Goal: Navigation & Orientation: Understand site structure

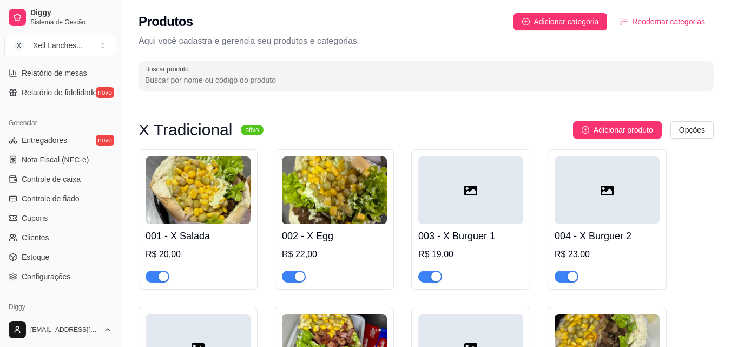
scroll to position [432, 0]
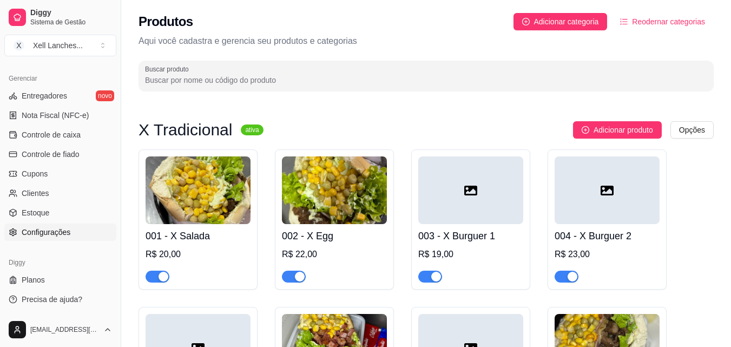
click at [48, 229] on span "Configurações" at bounding box center [46, 232] width 49 height 11
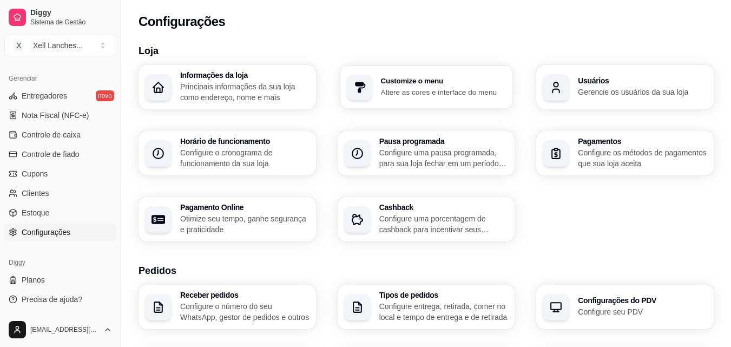
click at [446, 93] on p "Altere as cores e interface do menu" at bounding box center [443, 92] width 126 height 10
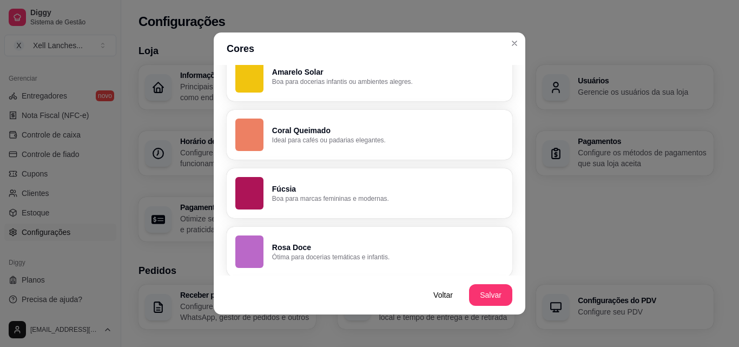
scroll to position [820, 0]
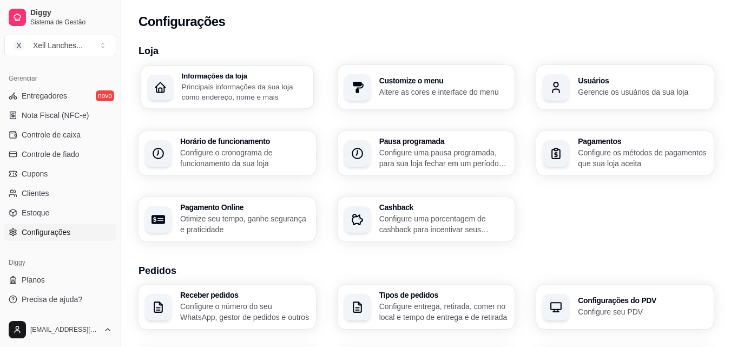
click at [198, 100] on p "Principais informações da sua loja como endereço, nome e mais" at bounding box center [244, 91] width 125 height 21
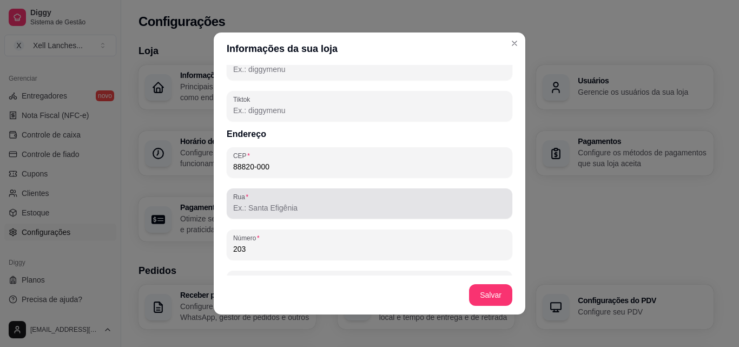
scroll to position [487, 0]
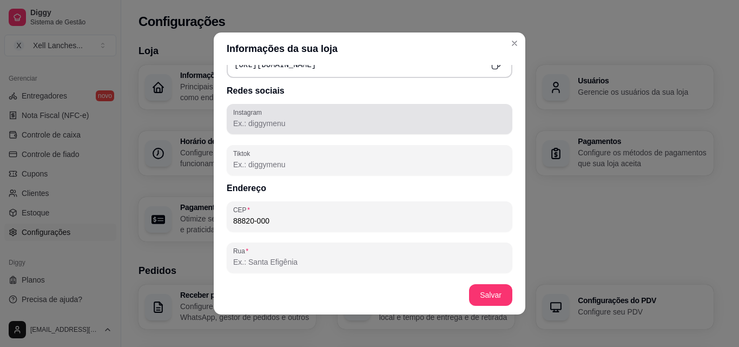
click at [320, 129] on div at bounding box center [369, 119] width 273 height 22
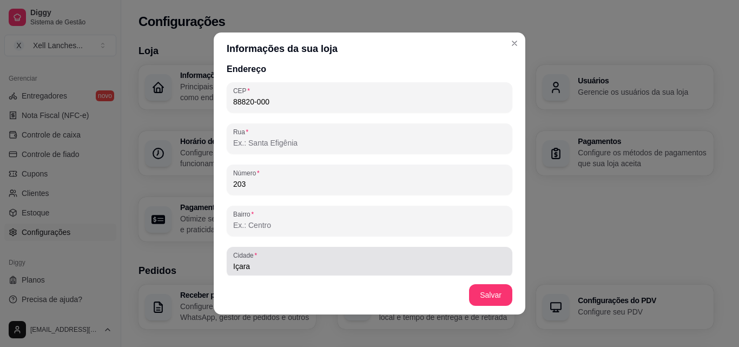
scroll to position [586, 0]
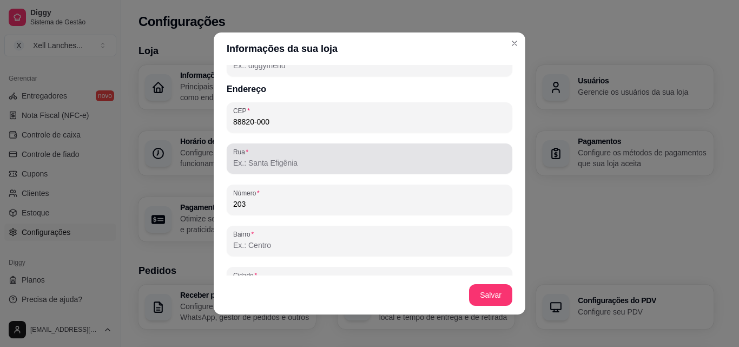
click at [292, 170] on div "Rua" at bounding box center [370, 158] width 286 height 30
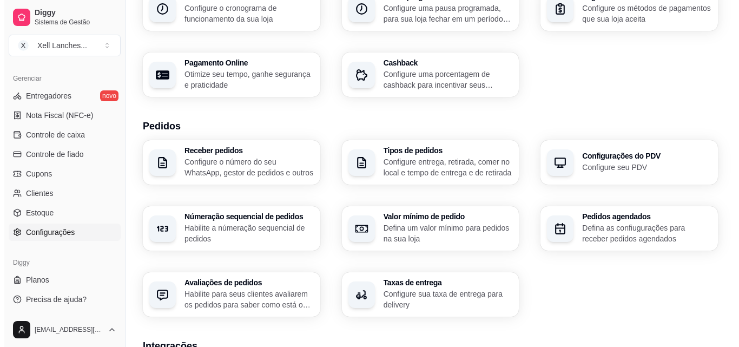
scroll to position [162, 0]
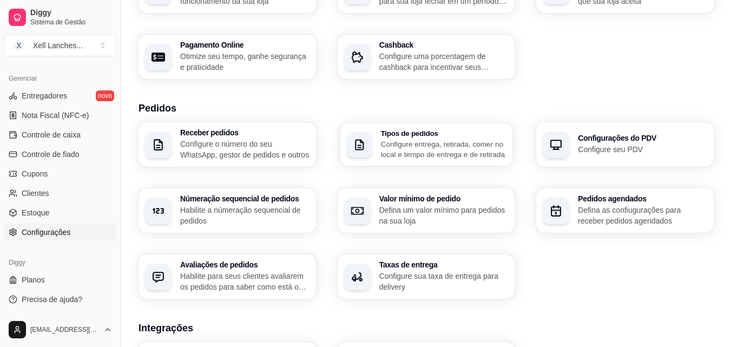
click at [433, 149] on p "Configure entrega, retirada, comer no local e tempo de entrega e de retirada" at bounding box center [443, 149] width 126 height 21
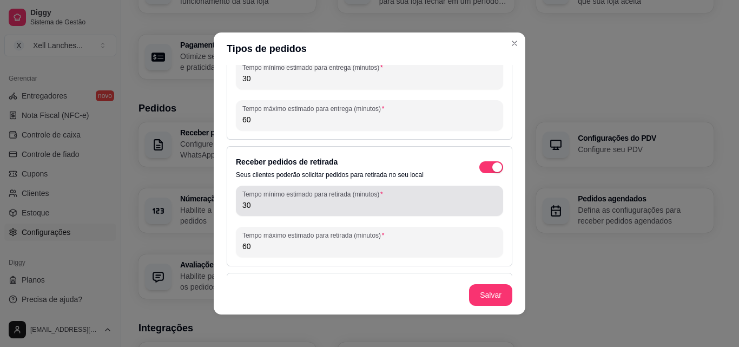
scroll to position [0, 0]
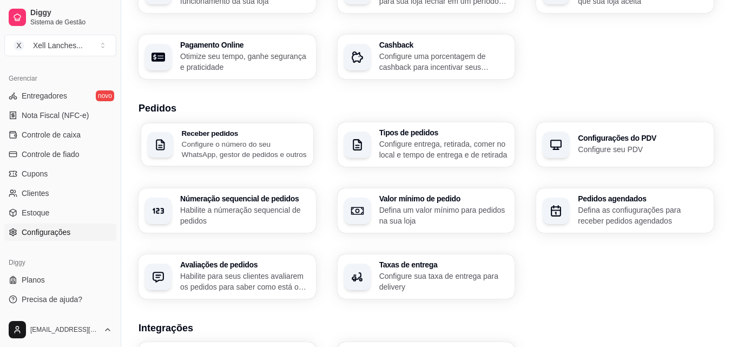
click at [264, 149] on p "Configure o número do seu WhatsApp, gestor de pedidos e outros" at bounding box center [244, 149] width 125 height 21
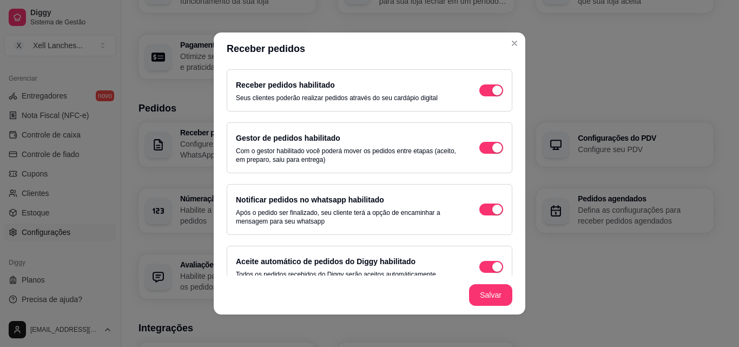
scroll to position [58, 0]
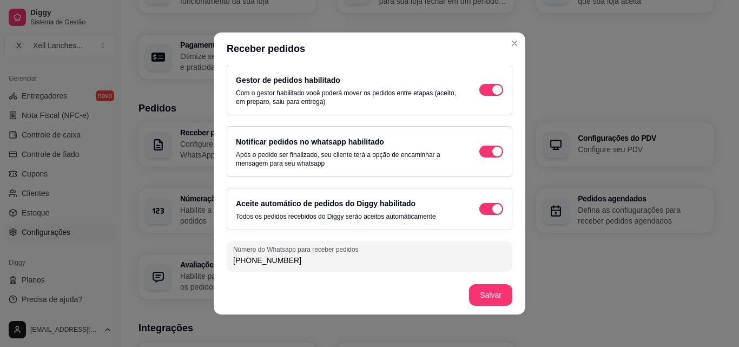
click at [318, 213] on p "Todos os pedidos recebidos do Diggy serão aceitos automáticamente" at bounding box center [336, 216] width 200 height 9
click at [309, 147] on div "Notificar pedidos no whatsapp habilitado Após o pedido ser finalizado, seu clie…" at bounding box center [347, 151] width 222 height 32
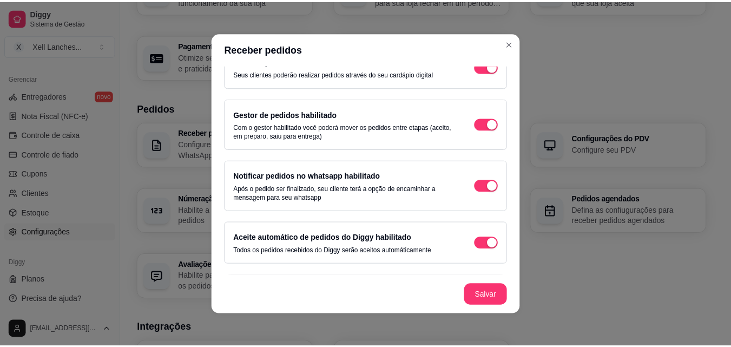
scroll to position [0, 0]
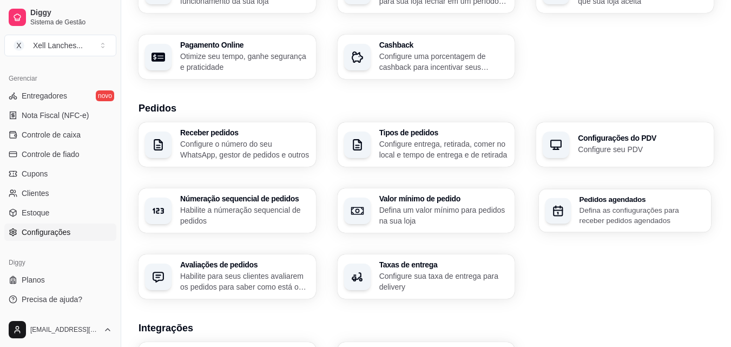
click at [605, 214] on p "Defina as confiugurações para receber pedidos agendados" at bounding box center [641, 215] width 125 height 21
click at [644, 167] on div "Receber pedidos Configure o número do seu WhatsApp, gestor de pedidos e outros …" at bounding box center [426, 210] width 575 height 176
click at [636, 149] on p "Configure seu PDV" at bounding box center [642, 149] width 129 height 11
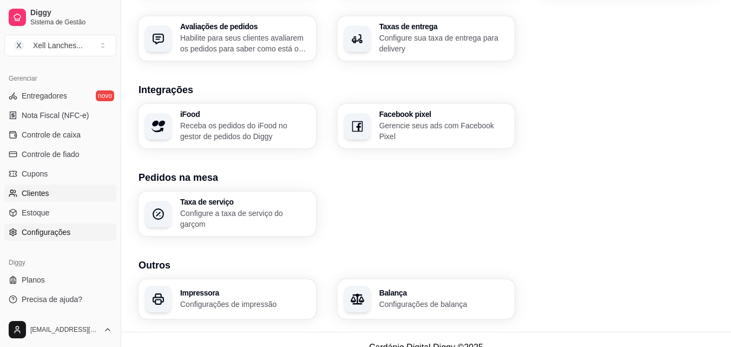
scroll to position [411, 0]
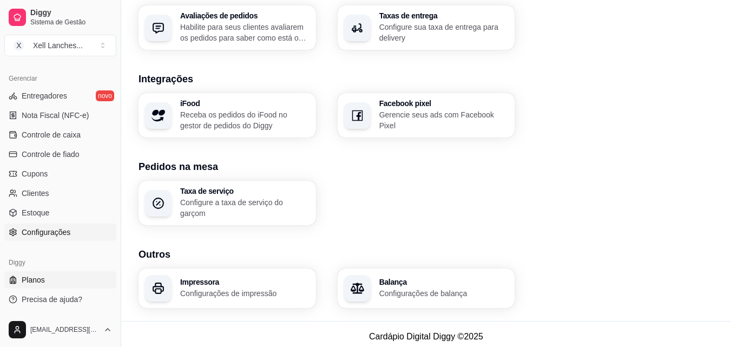
click at [44, 276] on link "Planos" at bounding box center [60, 279] width 112 height 17
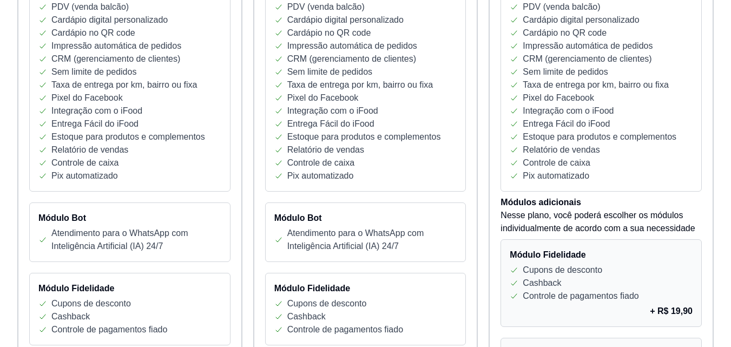
scroll to position [154, 0]
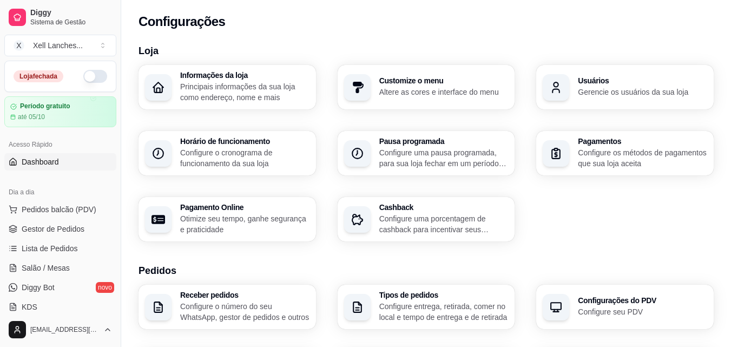
click at [55, 167] on span "Dashboard" at bounding box center [40, 161] width 37 height 11
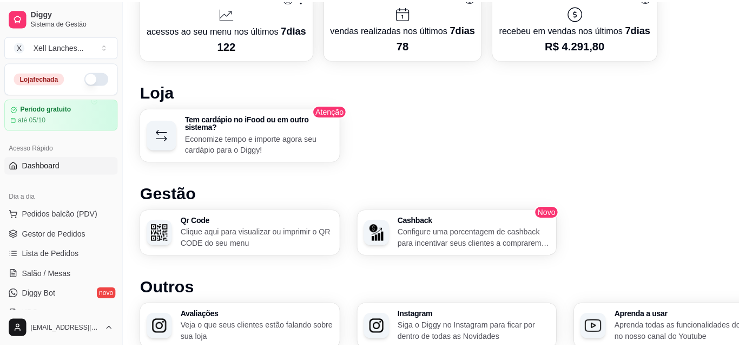
scroll to position [470, 0]
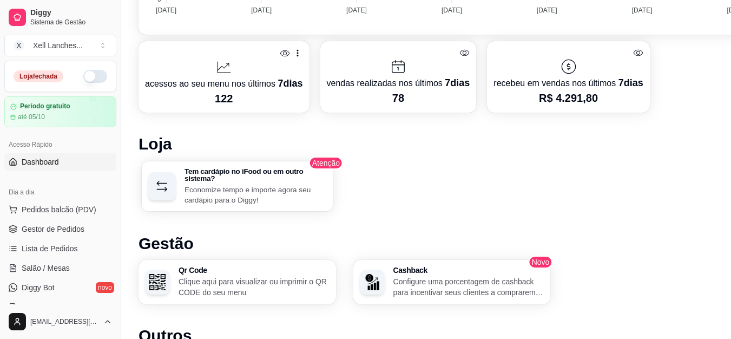
click at [247, 200] on p "Economize tempo e importe agora seu cardápio para o Diggy!" at bounding box center [255, 194] width 142 height 21
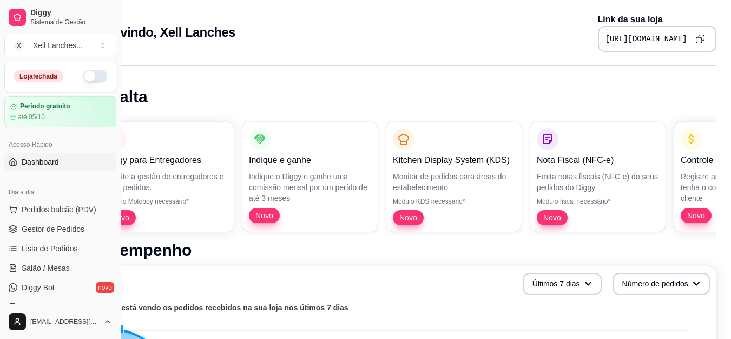
scroll to position [0, 0]
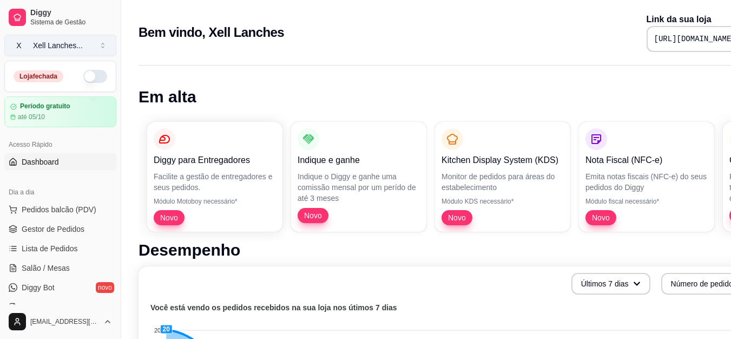
click at [102, 47] on button "X Xell Lanches ..." at bounding box center [60, 46] width 112 height 22
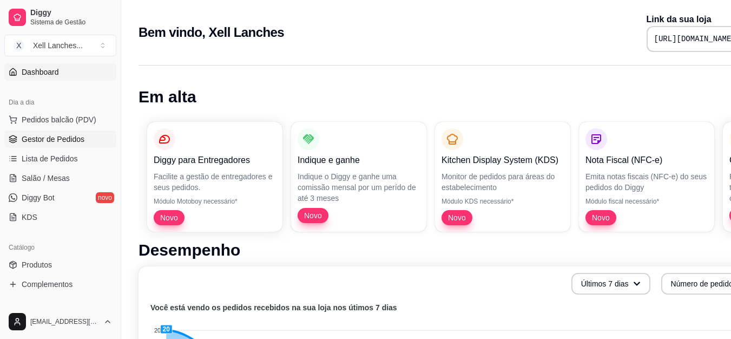
scroll to position [108, 0]
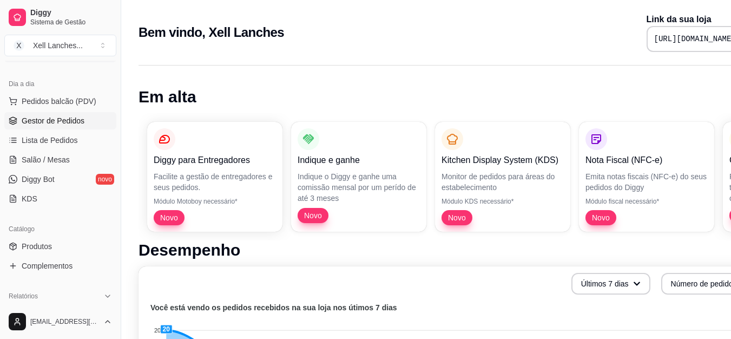
click at [76, 126] on span "Gestor de Pedidos" at bounding box center [53, 120] width 63 height 11
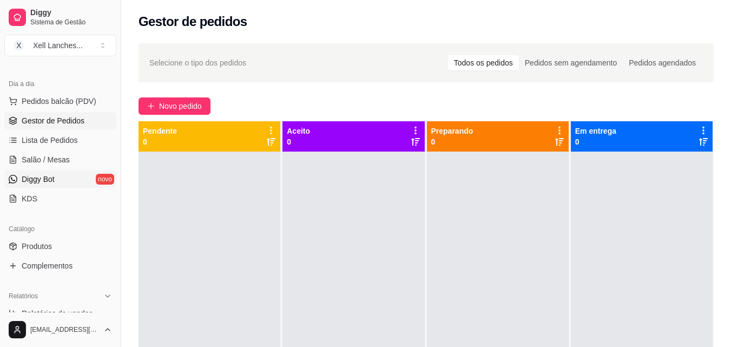
click at [44, 179] on span "Diggy Bot" at bounding box center [38, 179] width 33 height 11
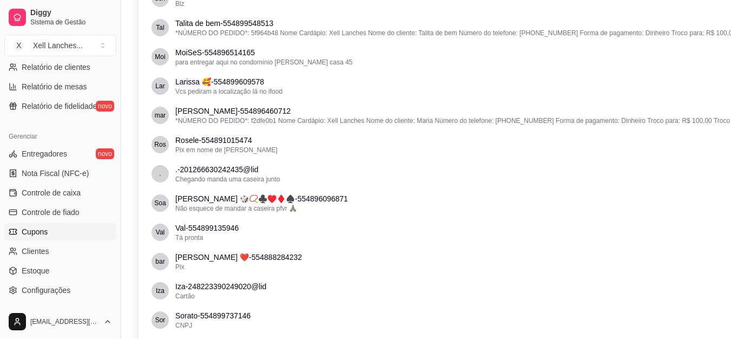
scroll to position [432, 0]
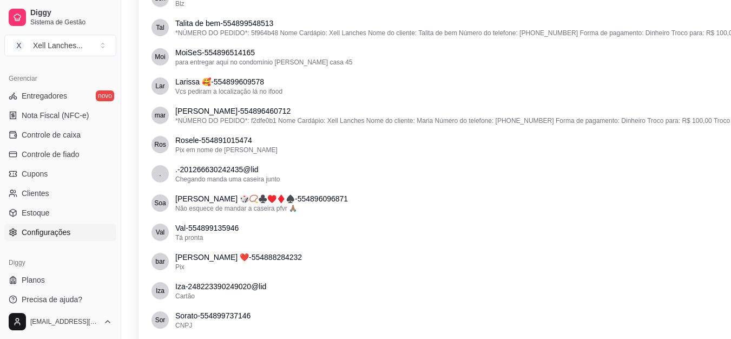
click at [54, 234] on span "Configurações" at bounding box center [46, 232] width 49 height 11
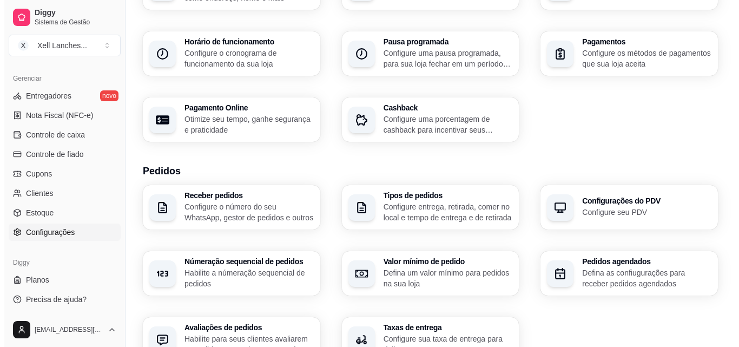
scroll to position [162, 0]
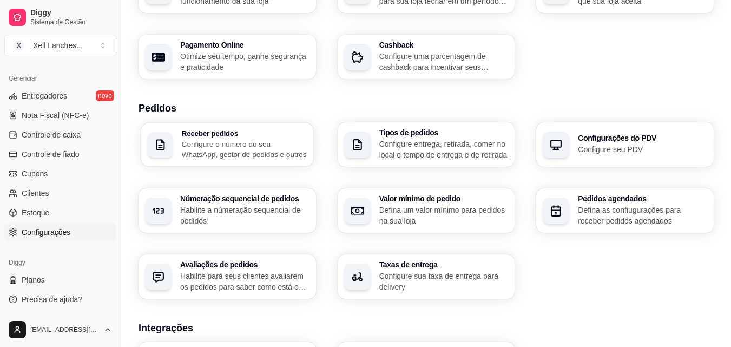
click at [297, 155] on p "Configure o número do seu WhatsApp, gestor de pedidos e outros" at bounding box center [244, 149] width 125 height 21
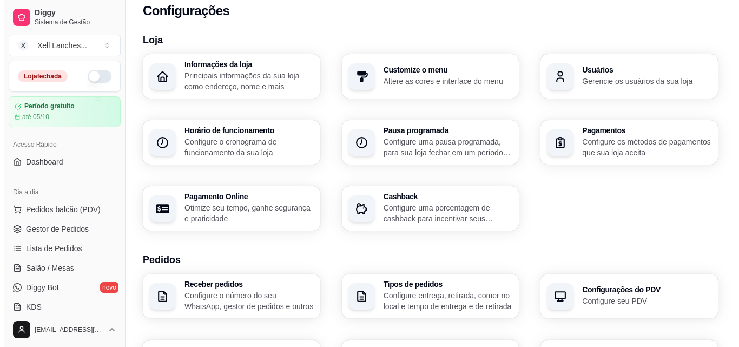
scroll to position [0, 0]
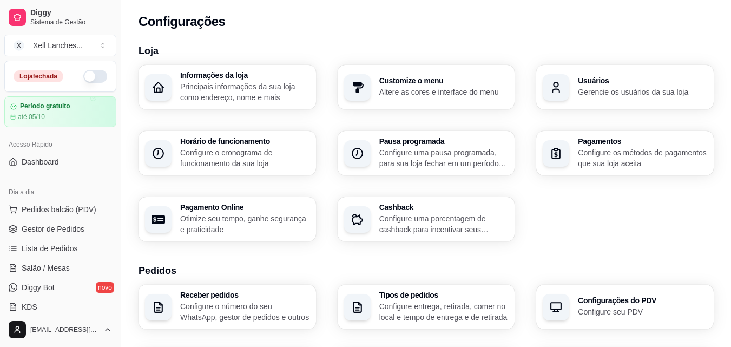
click at [460, 102] on div "Customize o menu Altere as cores e interface do menu" at bounding box center [426, 87] width 177 height 44
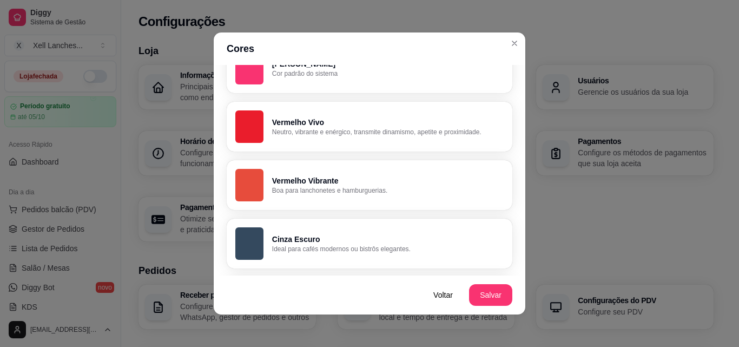
scroll to position [108, 0]
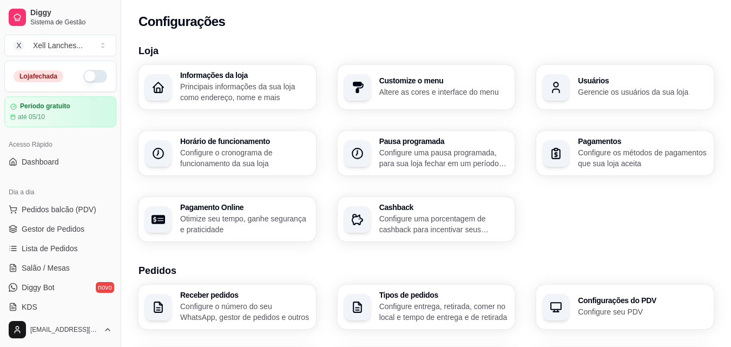
click at [592, 91] on p "Gerencie os usuários da sua loja" at bounding box center [642, 92] width 129 height 11
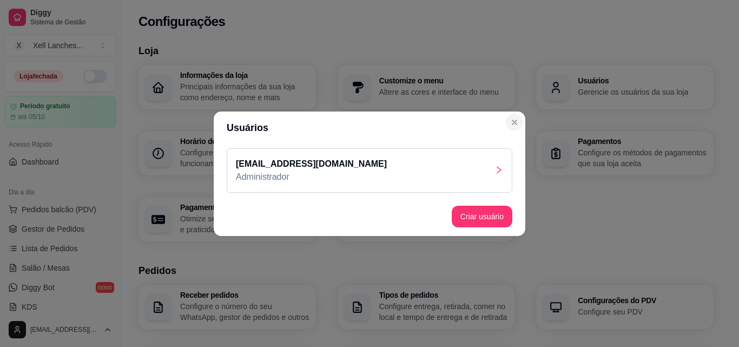
click at [512, 133] on header "Usuários" at bounding box center [370, 127] width 312 height 32
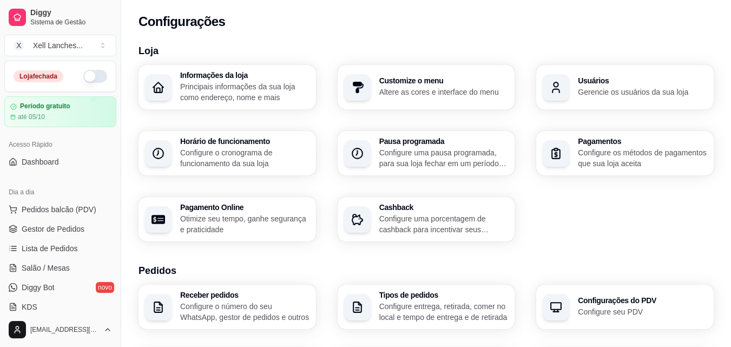
click at [278, 109] on div "Informações da loja Principais informações da sua loja como endereço, nome e ma…" at bounding box center [426, 153] width 575 height 176
click at [279, 98] on p "Principais informações da sua loja como endereço, nome e mais" at bounding box center [244, 92] width 129 height 22
click at [233, 87] on p "Principais informações da sua loja como endereço, nome e mais" at bounding box center [244, 91] width 125 height 21
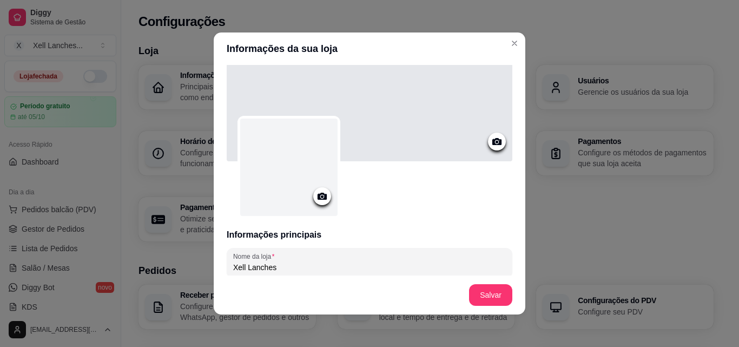
scroll to position [0, 0]
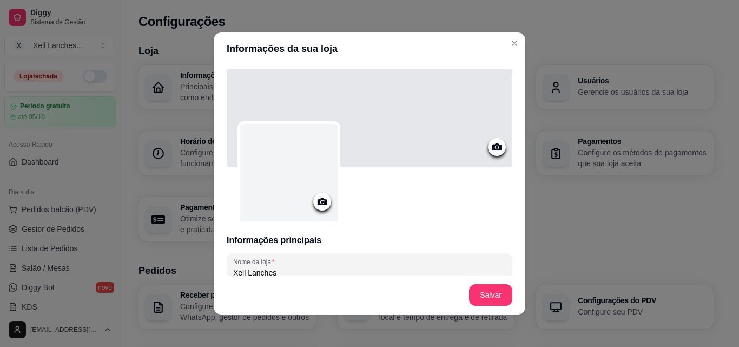
click at [317, 203] on icon at bounding box center [322, 201] width 12 height 12
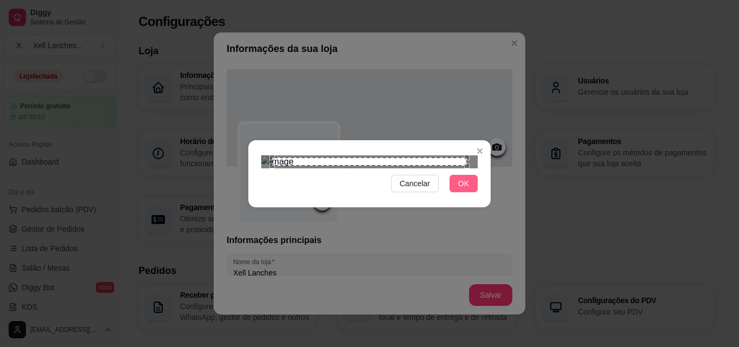
click at [465, 189] on span "OK" at bounding box center [463, 183] width 11 height 12
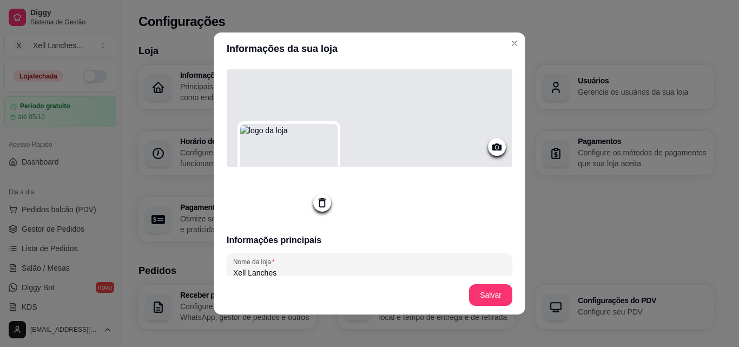
click at [491, 146] on icon at bounding box center [497, 147] width 12 height 12
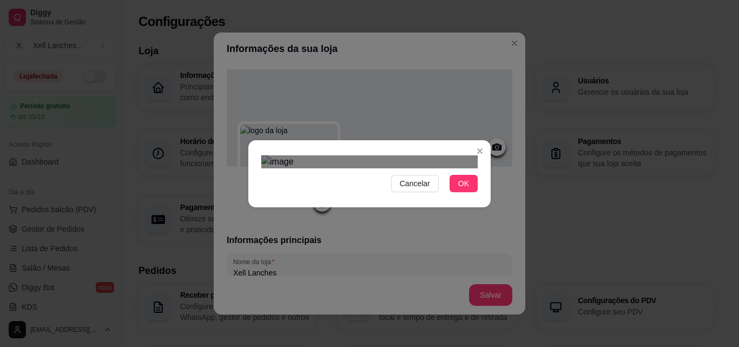
click at [459, 189] on span "OK" at bounding box center [463, 183] width 11 height 12
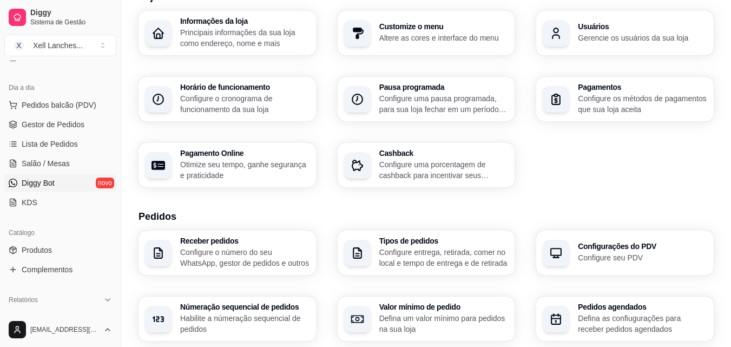
scroll to position [108, 0]
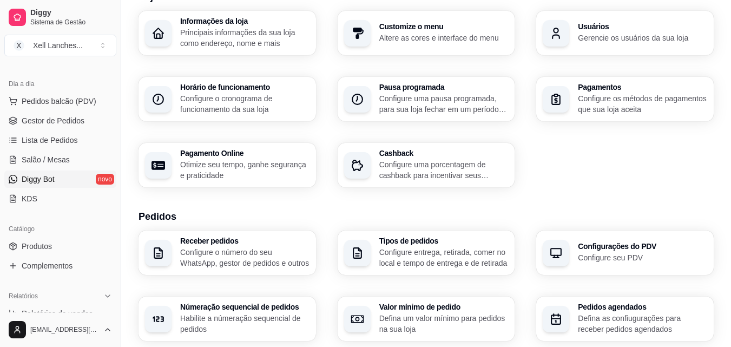
click at [74, 180] on link "Diggy Bot novo" at bounding box center [60, 178] width 112 height 17
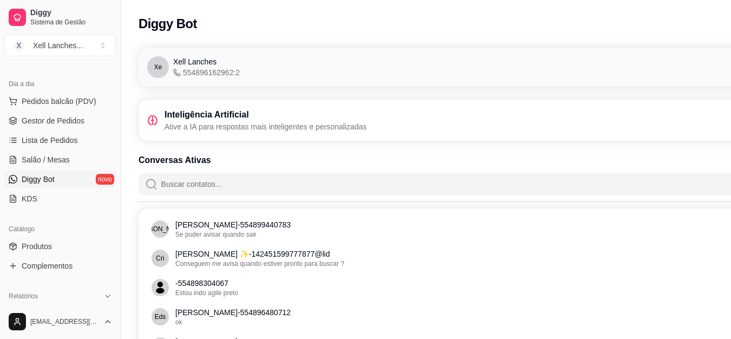
click at [256, 124] on p "Ative a IA para respostas mais inteligentes e personalizadas" at bounding box center [265, 126] width 202 height 11
click at [219, 124] on p "Ative a IA para respostas mais inteligentes e personalizadas" at bounding box center [265, 126] width 202 height 11
click at [208, 105] on div "Inteligência Artificial Ative a IA para respostas mais inteligentes e personali…" at bounding box center [487, 120] width 696 height 41
click at [197, 69] on span "554896162962:2" at bounding box center [206, 72] width 67 height 11
click at [193, 69] on span "554896162962:2" at bounding box center [206, 72] width 67 height 11
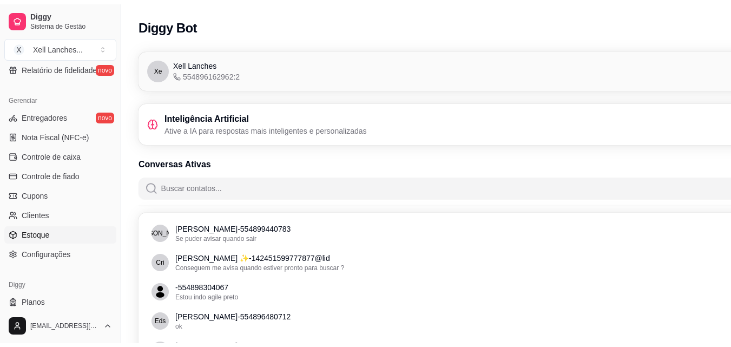
scroll to position [432, 0]
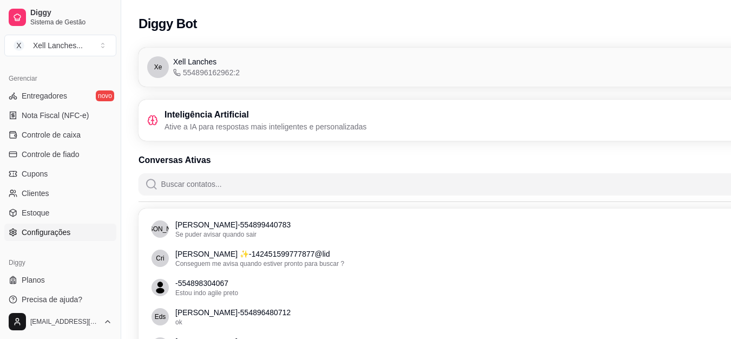
click at [44, 228] on span "Configurações" at bounding box center [46, 232] width 49 height 11
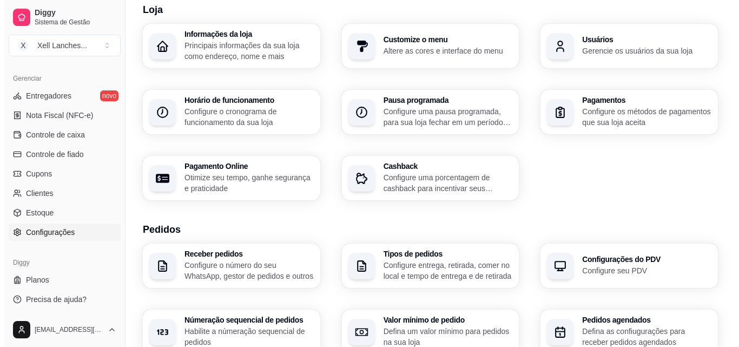
scroll to position [271, 0]
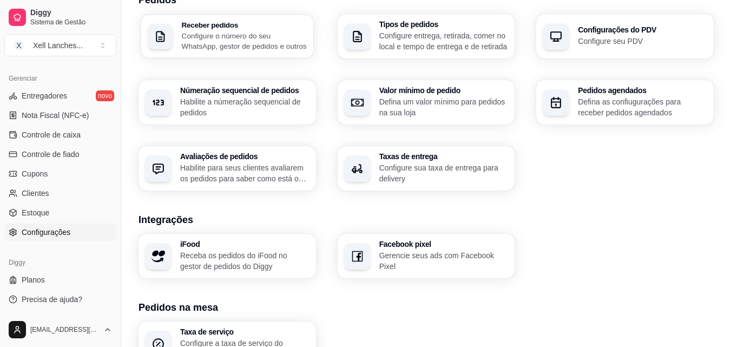
click at [244, 48] on p "Configure o número do seu WhatsApp, gestor de pedidos e outros" at bounding box center [244, 40] width 125 height 21
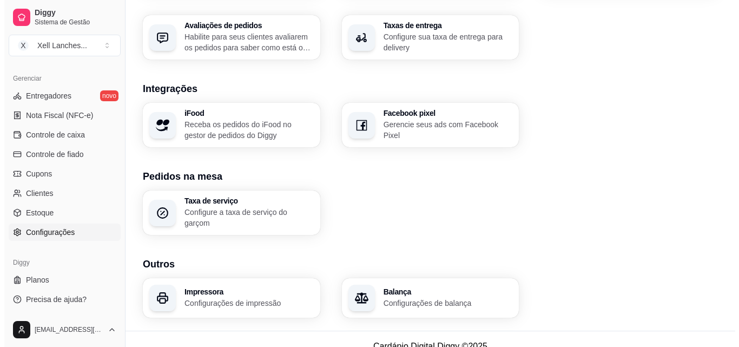
scroll to position [411, 0]
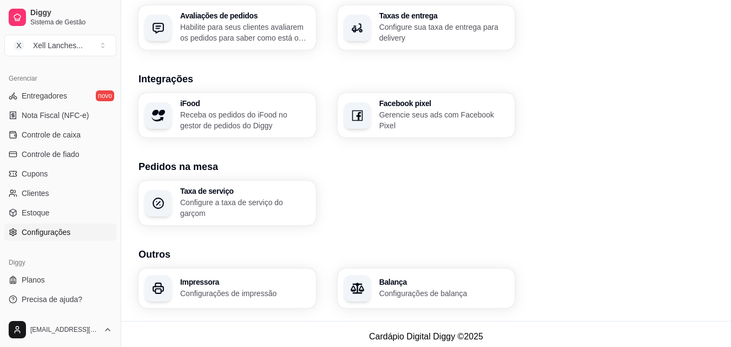
click at [253, 292] on p "Configurações de impressão" at bounding box center [244, 293] width 129 height 11
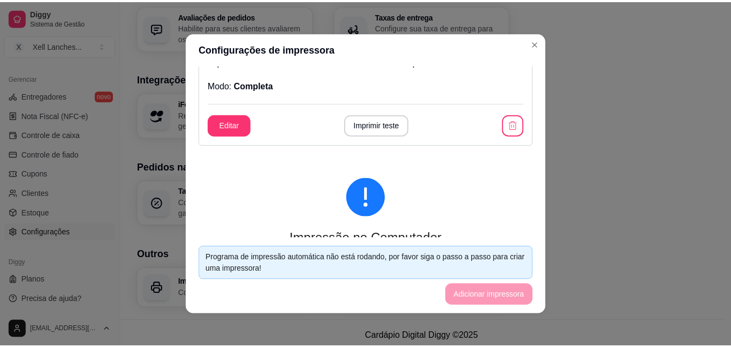
scroll to position [0, 0]
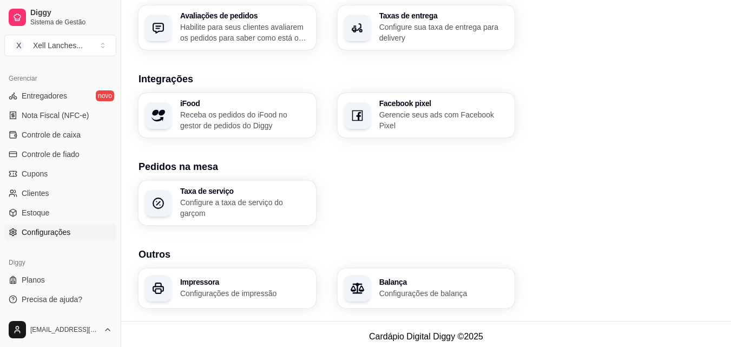
click at [211, 195] on h3 "Taxa de serviço" at bounding box center [244, 191] width 129 height 8
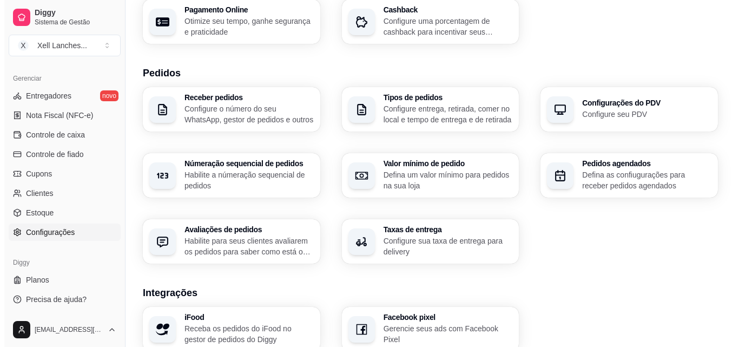
scroll to position [195, 0]
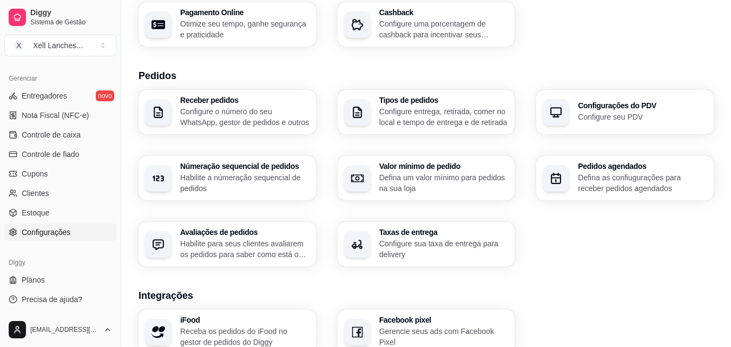
click at [433, 118] on p "Configure entrega, retirada, comer no local e tempo de entrega e de retirada" at bounding box center [443, 117] width 129 height 22
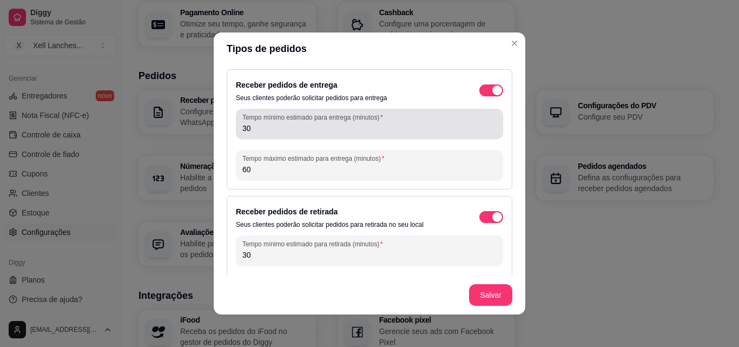
scroll to position [94, 0]
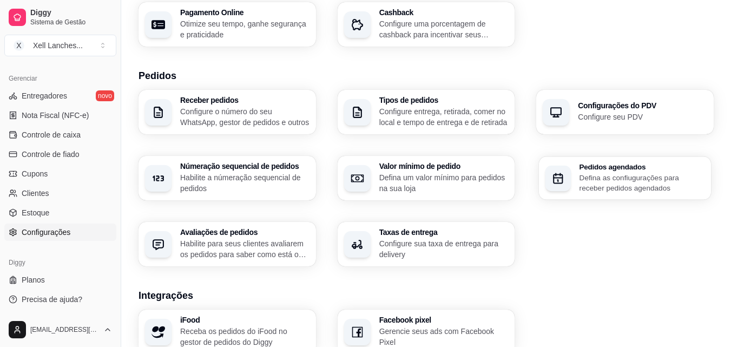
click at [592, 195] on div "Pedidos agendados Defina as confiugurações para receber pedidos agendados" at bounding box center [625, 177] width 172 height 43
click at [591, 95] on div "Configurações do PDV Configure seu PDV" at bounding box center [624, 112] width 177 height 44
click at [487, 167] on h3 "Valor mínimo de pedido" at bounding box center [443, 166] width 129 height 8
click at [430, 235] on h3 "Taxas de entrega" at bounding box center [443, 233] width 126 height 8
click at [222, 232] on h3 "Avaliações de pedidos" at bounding box center [244, 232] width 129 height 8
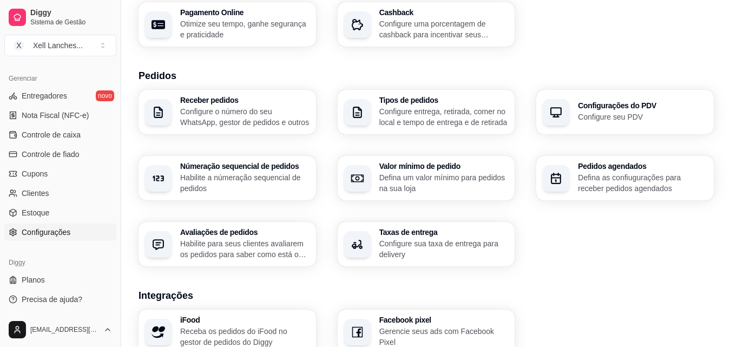
click at [229, 178] on p "Habilite a númeração sequencial de pedidos" at bounding box center [244, 183] width 129 height 22
click at [206, 116] on p "Configure o número do seu WhatsApp, gestor de pedidos e outros" at bounding box center [244, 116] width 125 height 21
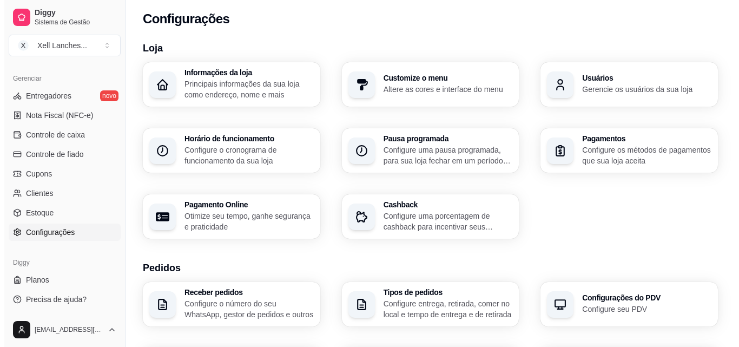
scroll to position [0, 0]
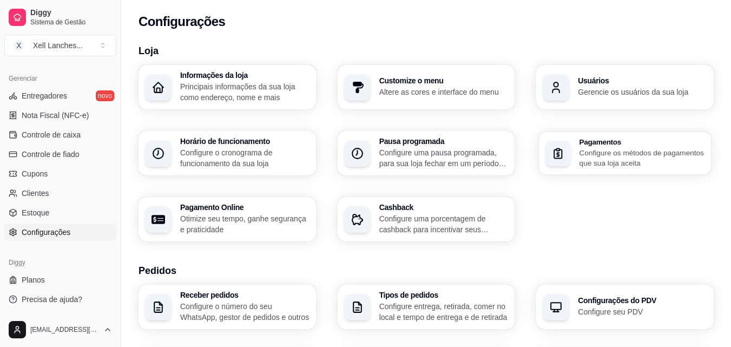
click at [604, 155] on p "Configure os métodos de pagamentos que sua loja aceita" at bounding box center [641, 157] width 125 height 21
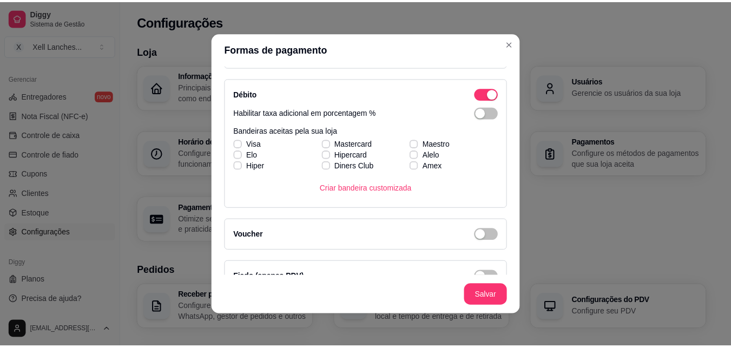
scroll to position [346, 0]
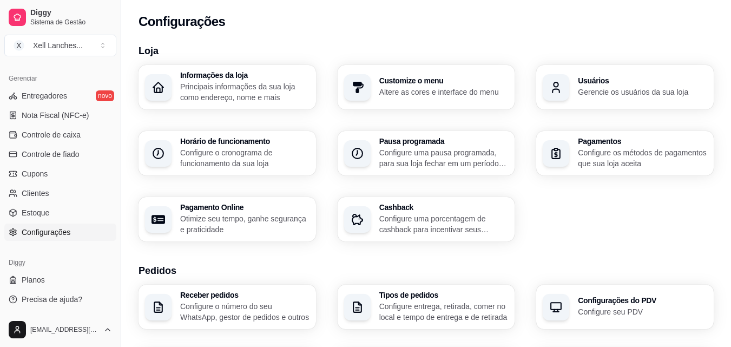
click at [400, 79] on h3 "Customize o menu" at bounding box center [443, 81] width 129 height 8
click at [459, 175] on div "Informações da loja Principais informações da sua loja como endereço, nome e ma…" at bounding box center [426, 153] width 575 height 176
click at [465, 161] on p "Configure uma pausa programada, para sua loja fechar em um período específico" at bounding box center [443, 158] width 129 height 22
click at [248, 85] on p "Principais informações da sua loja como endereço, nome e mais" at bounding box center [244, 92] width 129 height 22
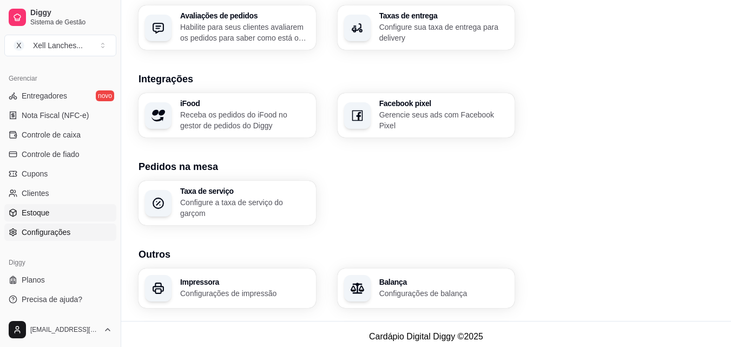
scroll to position [378, 0]
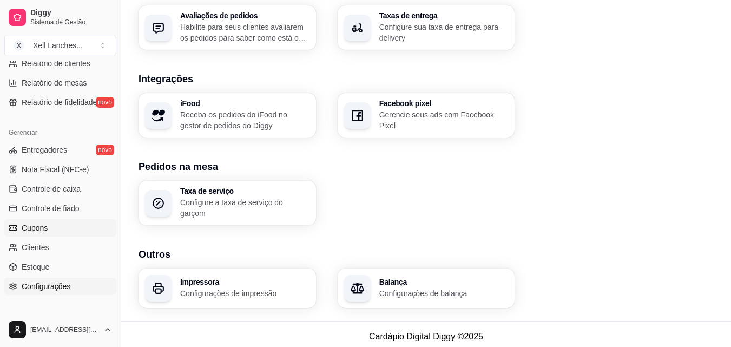
click at [41, 232] on span "Cupons" at bounding box center [35, 227] width 26 height 11
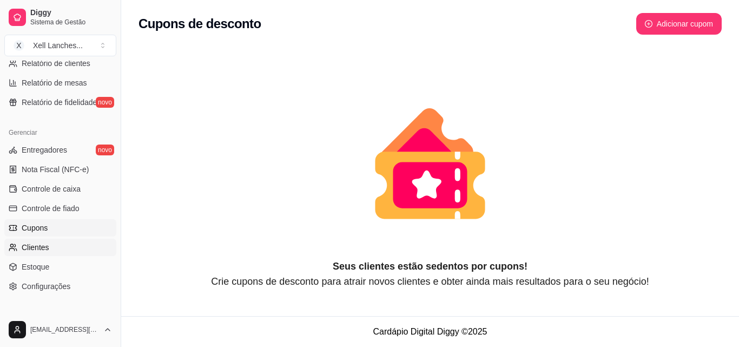
click at [48, 245] on link "Clientes" at bounding box center [60, 247] width 112 height 17
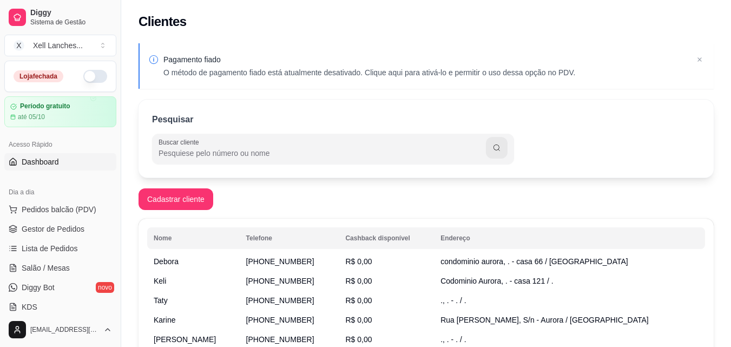
click at [63, 162] on link "Dashboard" at bounding box center [60, 161] width 112 height 17
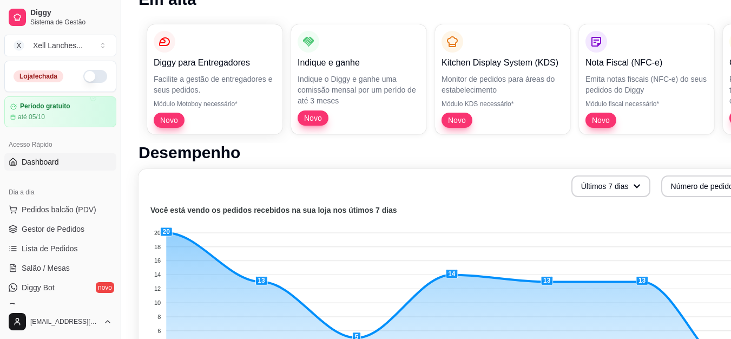
scroll to position [108, 0]
